Goal: Transaction & Acquisition: Purchase product/service

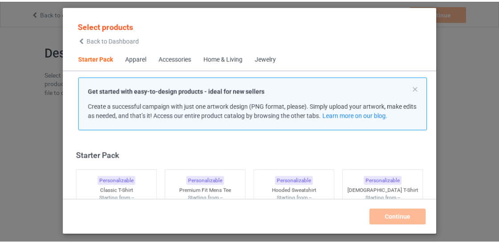
scroll to position [11, 0]
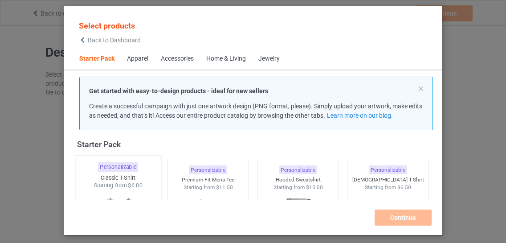
click at [114, 188] on div "Starting from $6.00" at bounding box center [118, 185] width 86 height 8
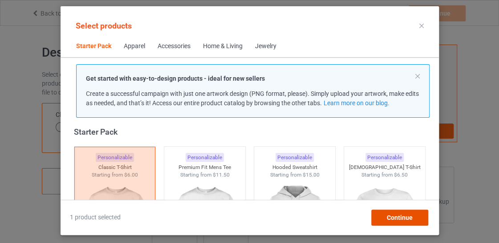
click at [403, 212] on div "Continue" at bounding box center [399, 217] width 57 height 16
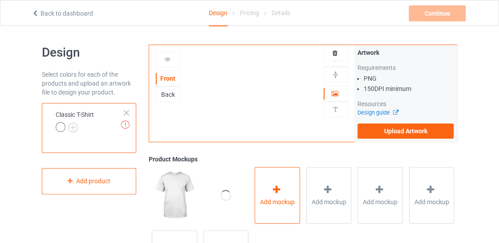
click at [273, 194] on div at bounding box center [277, 190] width 12 height 13
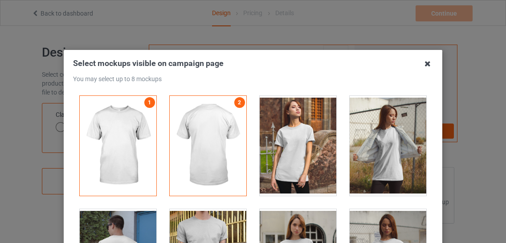
click at [423, 67] on icon at bounding box center [427, 64] width 14 height 14
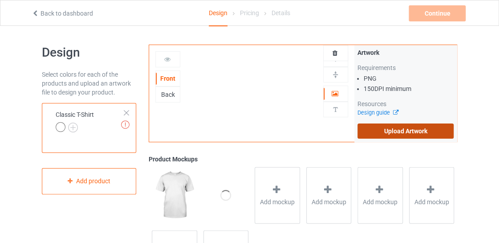
click at [395, 131] on label "Upload Artwork" at bounding box center [406, 130] width 96 height 15
click at [0, 0] on input "Upload Artwork" at bounding box center [0, 0] width 0 height 0
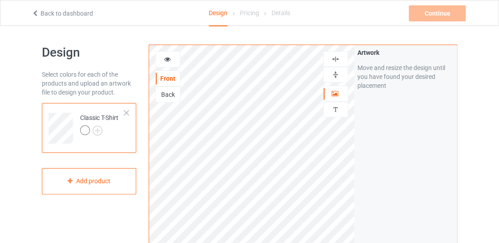
click at [335, 72] on img at bounding box center [335, 74] width 8 height 8
click at [336, 58] on img at bounding box center [335, 59] width 8 height 8
click at [254, 14] on div "Pricing" at bounding box center [249, 12] width 19 height 25
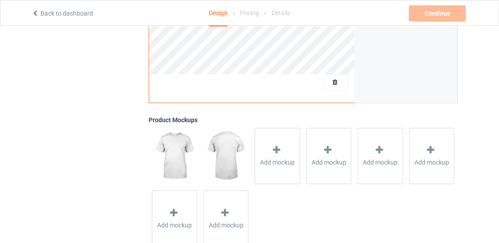
scroll to position [306, 0]
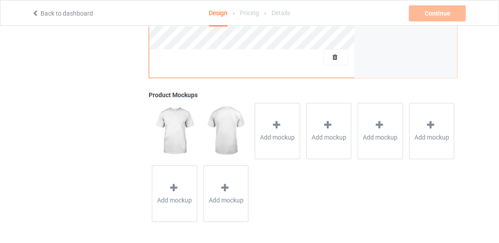
click at [83, 13] on link "Back to dashboard" at bounding box center [62, 13] width 61 height 7
